Goal: Task Accomplishment & Management: Use online tool/utility

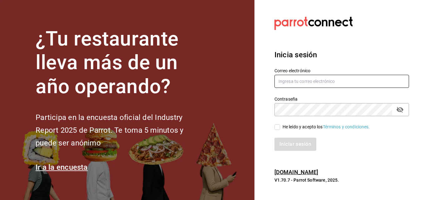
click at [285, 83] on input "text" at bounding box center [341, 81] width 135 height 13
type input "admin@foodinmotion.mx"
click at [277, 128] on input "He leído y acepto los Términos y condiciones." at bounding box center [277, 128] width 6 height 6
checkbox input "true"
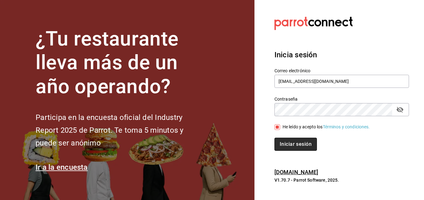
click at [293, 143] on button "Iniciar sesión" at bounding box center [295, 144] width 42 height 13
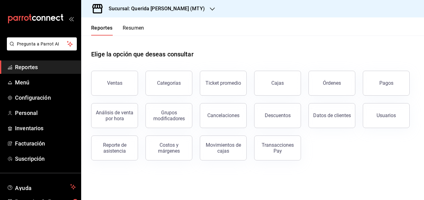
click at [33, 69] on span "Reportes" at bounding box center [45, 67] width 61 height 8
click at [390, 91] on button "Pagos" at bounding box center [386, 83] width 47 height 25
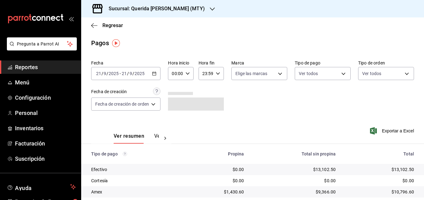
click at [151, 73] on div "2025-09-21 21 / 9 / 2025 - 2025-09-21 21 / 9 / 2025" at bounding box center [125, 73] width 69 height 13
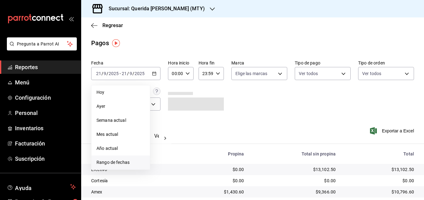
click at [114, 163] on span "Rango de fechas" at bounding box center [120, 163] width 48 height 7
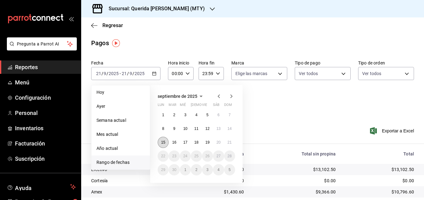
click at [162, 142] on abbr "15" at bounding box center [163, 142] width 4 height 4
click at [229, 145] on button "21" at bounding box center [229, 142] width 11 height 11
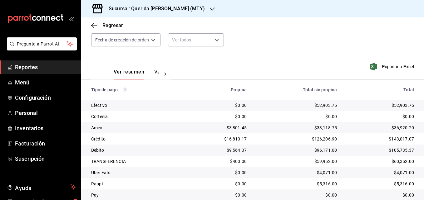
scroll to position [86, 0]
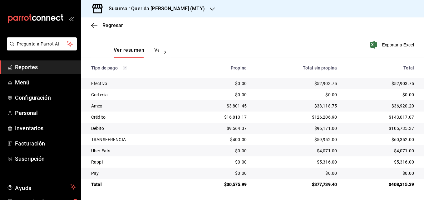
click at [318, 86] on div "$52,903.75" at bounding box center [297, 84] width 80 height 6
copy div "52,903.75"
click at [317, 106] on div "$33,118.75" at bounding box center [297, 106] width 80 height 6
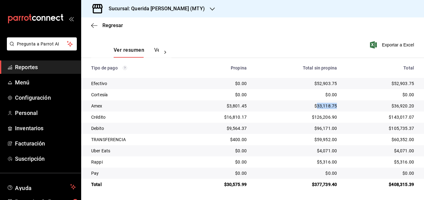
click at [317, 106] on div "$33,118.75" at bounding box center [297, 106] width 80 height 6
copy div "33,118.75"
click at [314, 117] on div "$126,206.90" at bounding box center [297, 117] width 80 height 6
copy div "126,206.90"
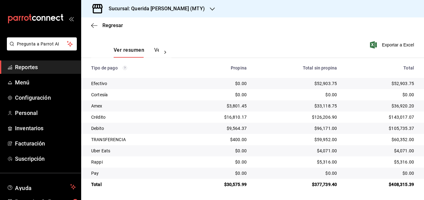
click at [325, 129] on div "$96,171.00" at bounding box center [297, 128] width 80 height 6
copy div "96,171.00"
click at [322, 138] on div "$59,952.00" at bounding box center [297, 140] width 80 height 6
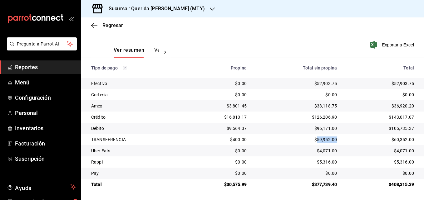
copy div "59,952.00"
click at [321, 153] on div "$4,071.00" at bounding box center [297, 151] width 80 height 6
copy div "4,071.00"
click at [321, 160] on div "$5,316.00" at bounding box center [297, 162] width 80 height 6
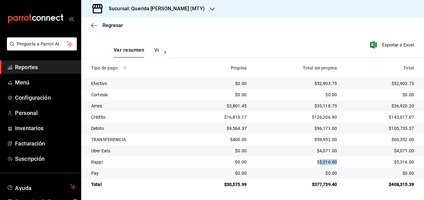
click at [321, 160] on div "$5,316.00" at bounding box center [297, 162] width 80 height 6
copy div "5,316.00"
click at [148, 9] on h3 "Sucursal: Querida Adela (MTY)" at bounding box center [154, 8] width 101 height 7
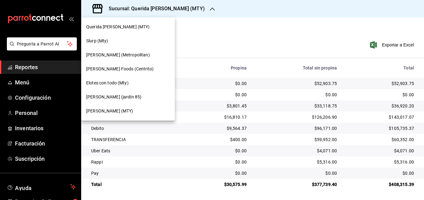
click at [106, 73] on div "Mahana Foods (Centrito)" at bounding box center [128, 69] width 94 height 14
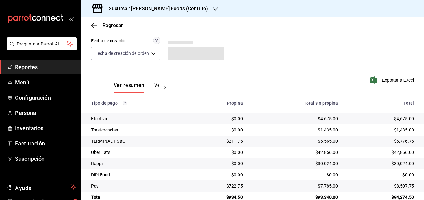
scroll to position [64, 0]
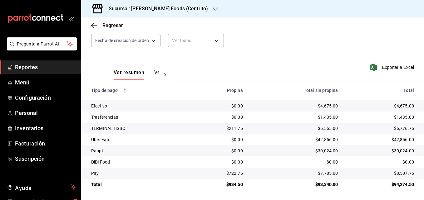
click at [322, 106] on div "$4,675.00" at bounding box center [295, 106] width 85 height 6
copy div "4,675.00"
click at [323, 117] on div "$1,435.00" at bounding box center [295, 117] width 85 height 6
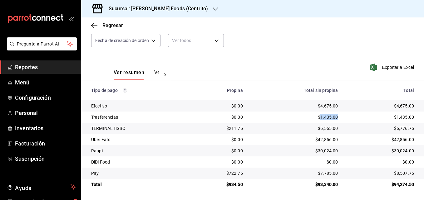
click at [323, 117] on div "$1,435.00" at bounding box center [295, 117] width 85 height 6
copy div "1,435.00"
click at [321, 138] on div "$42,856.00" at bounding box center [295, 140] width 85 height 6
copy div "42,856.00"
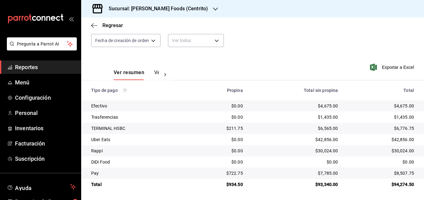
click at [320, 150] on div "$30,024.00" at bounding box center [295, 151] width 85 height 6
click at [319, 129] on div "$6,565.00" at bounding box center [295, 128] width 85 height 6
click at [321, 171] on div "$7,785.00" at bounding box center [295, 173] width 85 height 6
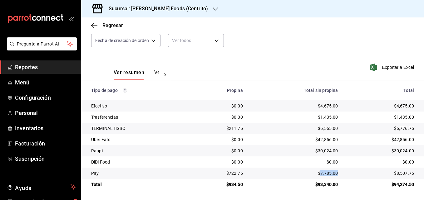
click at [321, 171] on div "$7,785.00" at bounding box center [295, 173] width 85 height 6
